Goal: Task Accomplishment & Management: Use online tool/utility

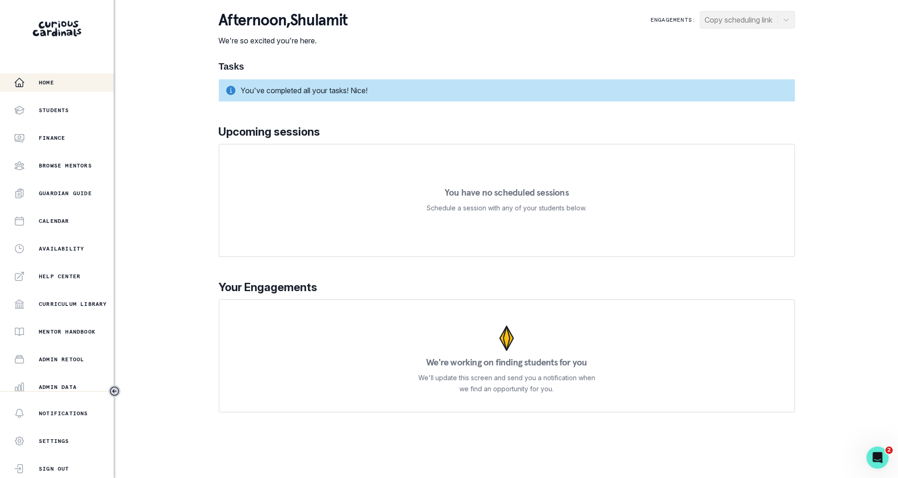
scroll to position [88, 0]
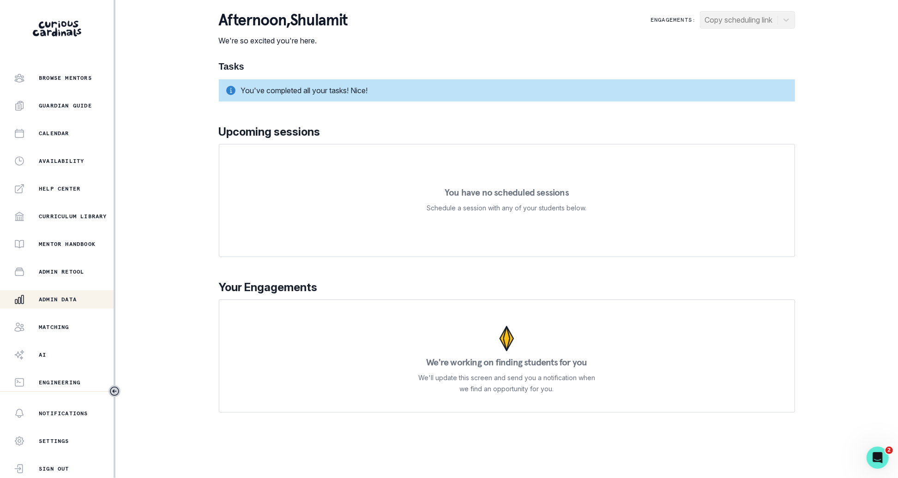
click at [91, 307] on button "Admin Data" at bounding box center [57, 299] width 114 height 18
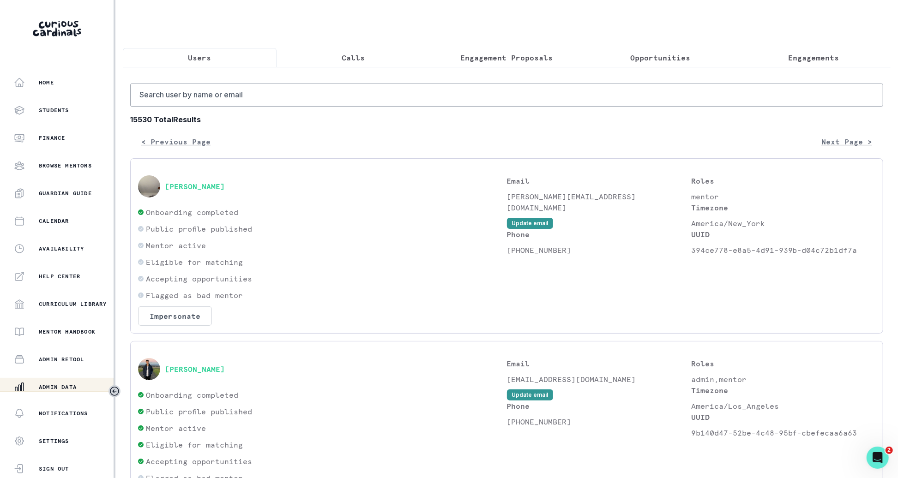
click at [639, 64] on button "Opportunities" at bounding box center [660, 57] width 154 height 19
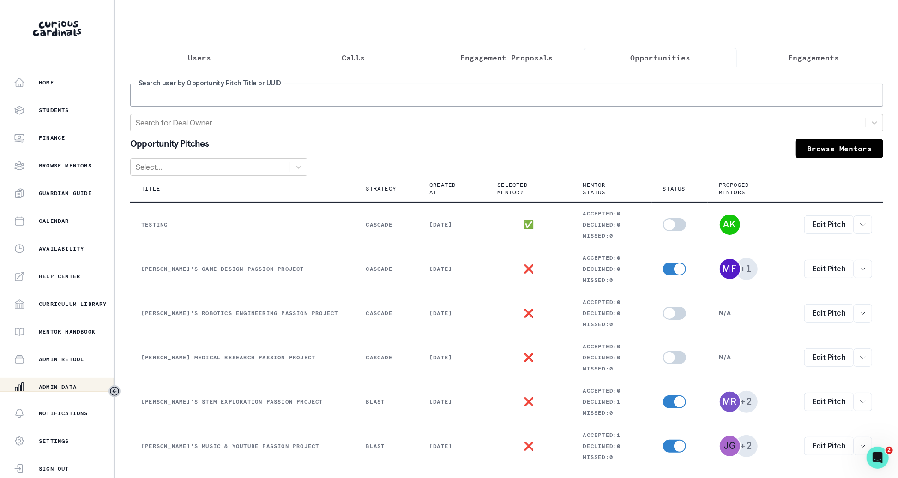
click at [586, 92] on input "Search user by Opportunity Pitch Title or UUID" at bounding box center [506, 95] width 753 height 23
type input "[PERSON_NAME]"
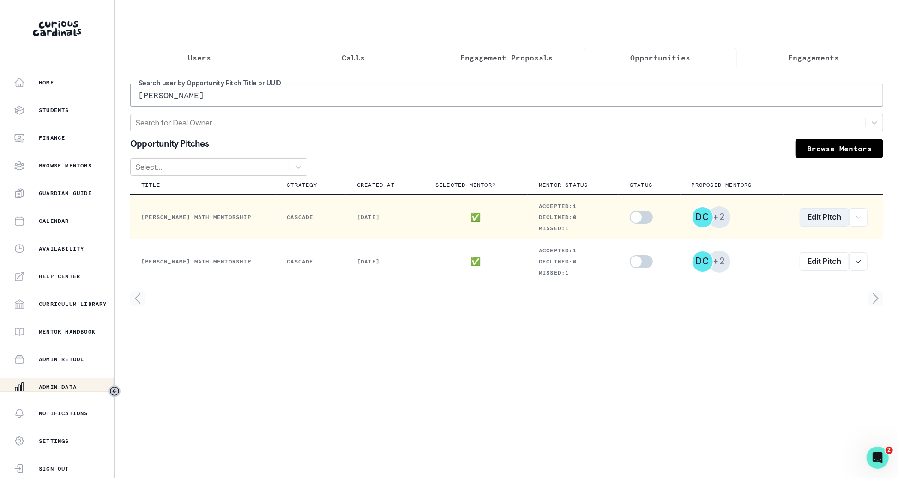
click at [825, 216] on link "Edit Pitch" at bounding box center [824, 217] width 49 height 18
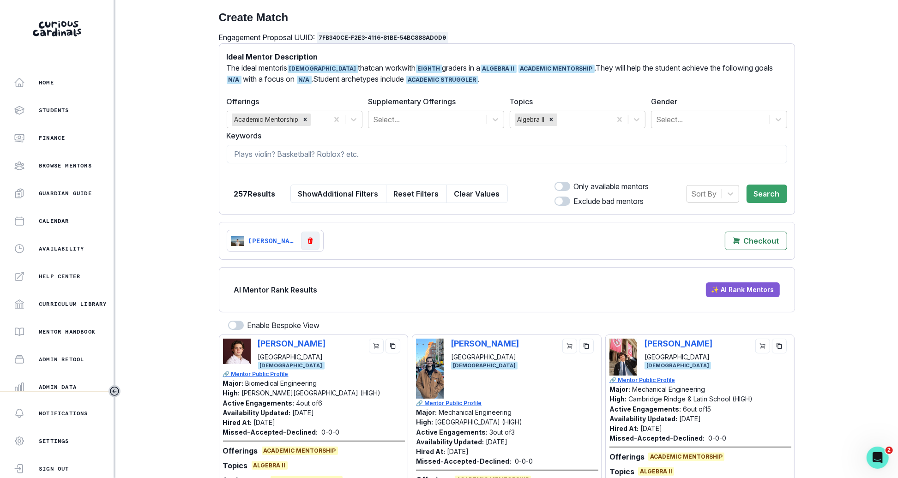
click at [317, 239] on button "Button to remove Daniel Coria from selection" at bounding box center [310, 241] width 18 height 18
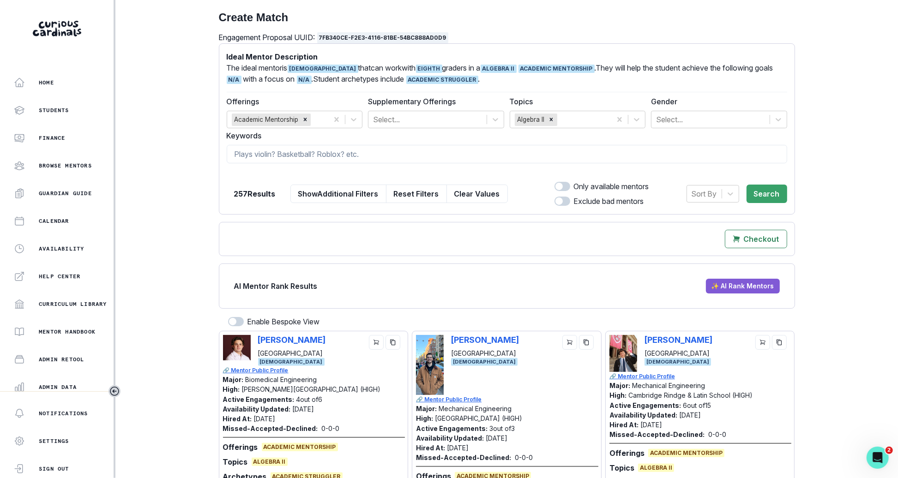
click at [488, 169] on div at bounding box center [507, 173] width 560 height 8
click at [486, 163] on form "Ideal Mentor Description The ideal mentor is [DEMOGRAPHIC_DATA] that can work w…" at bounding box center [507, 129] width 560 height 156
click at [486, 157] on input at bounding box center [507, 154] width 560 height 18
type input "[PERSON_NAME]"
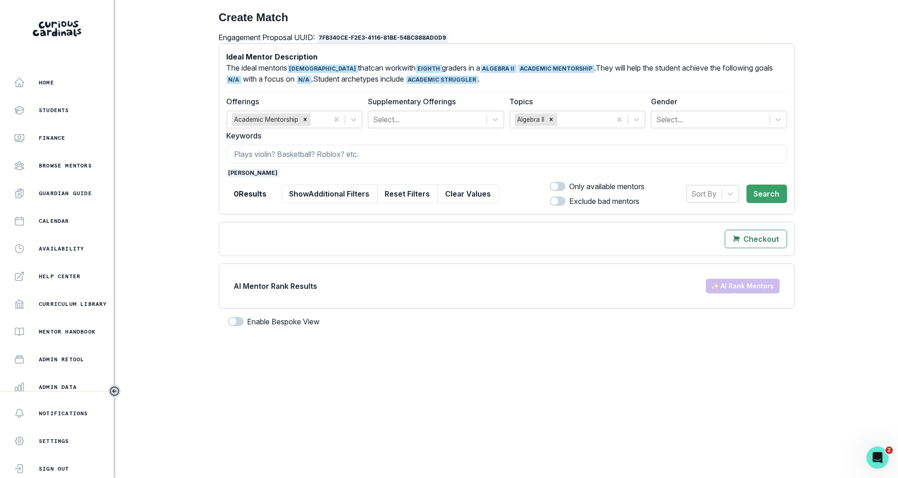
click at [473, 185] on button "Clear Values" at bounding box center [468, 194] width 61 height 18
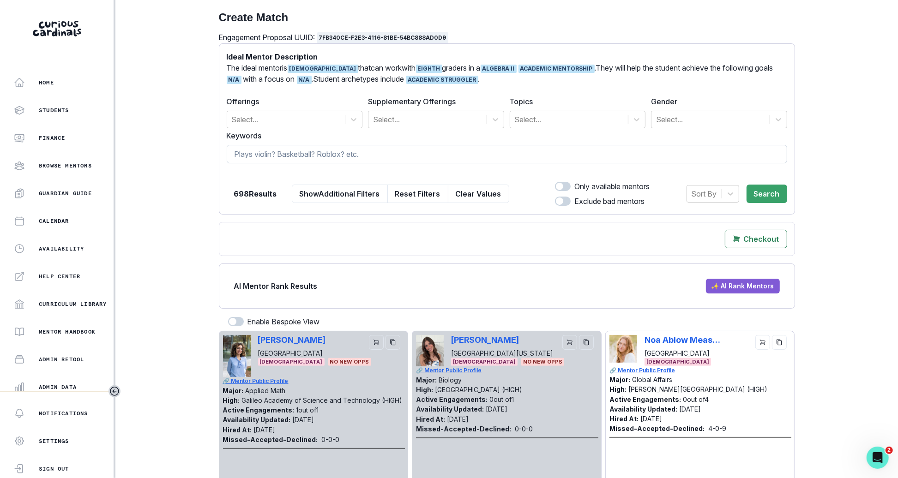
click at [474, 152] on input at bounding box center [507, 154] width 560 height 18
type input "[PERSON_NAME]"
